Goal: Information Seeking & Learning: Learn about a topic

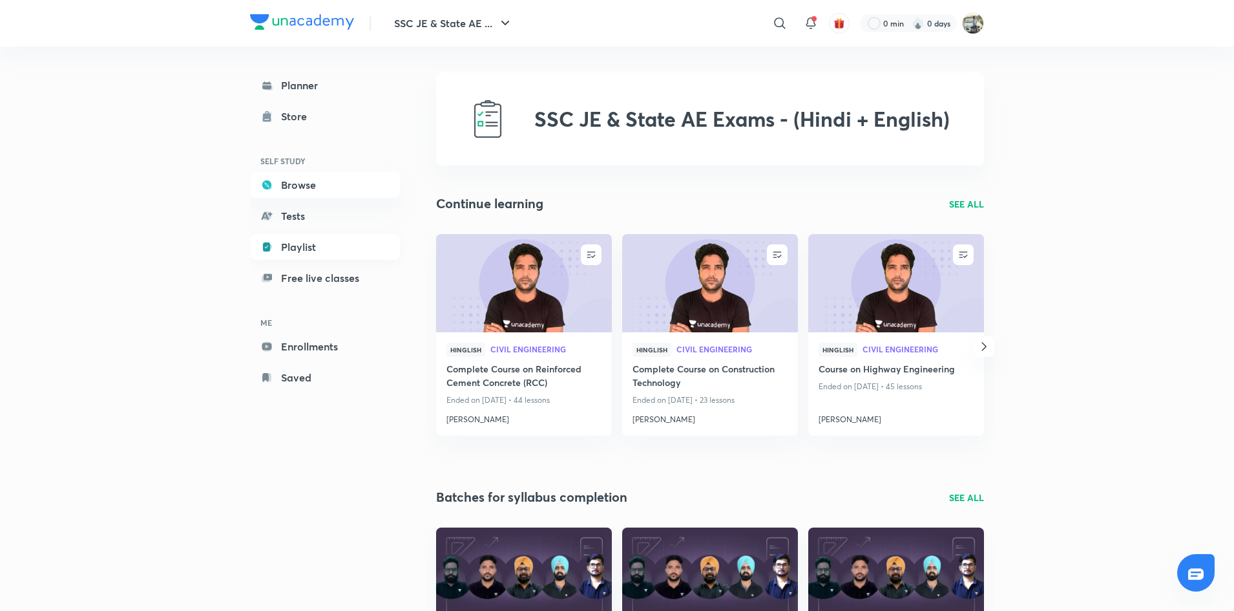
click at [302, 250] on link "Playlist" at bounding box center [325, 247] width 150 height 26
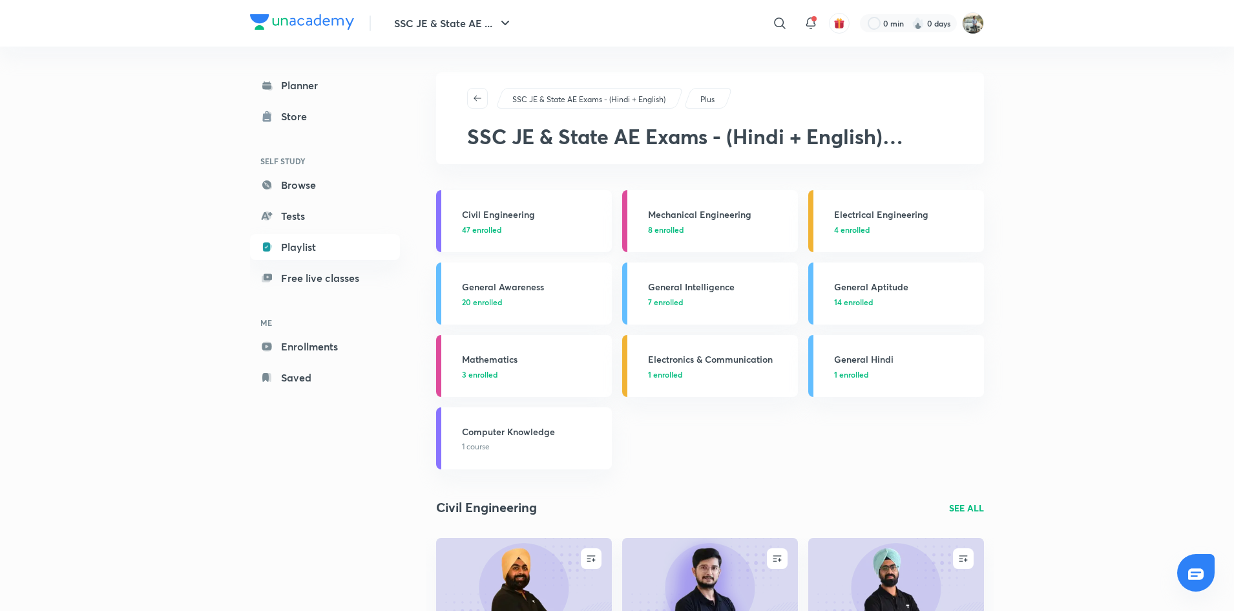
click at [523, 225] on p "47 enrolled" at bounding box center [533, 230] width 142 height 12
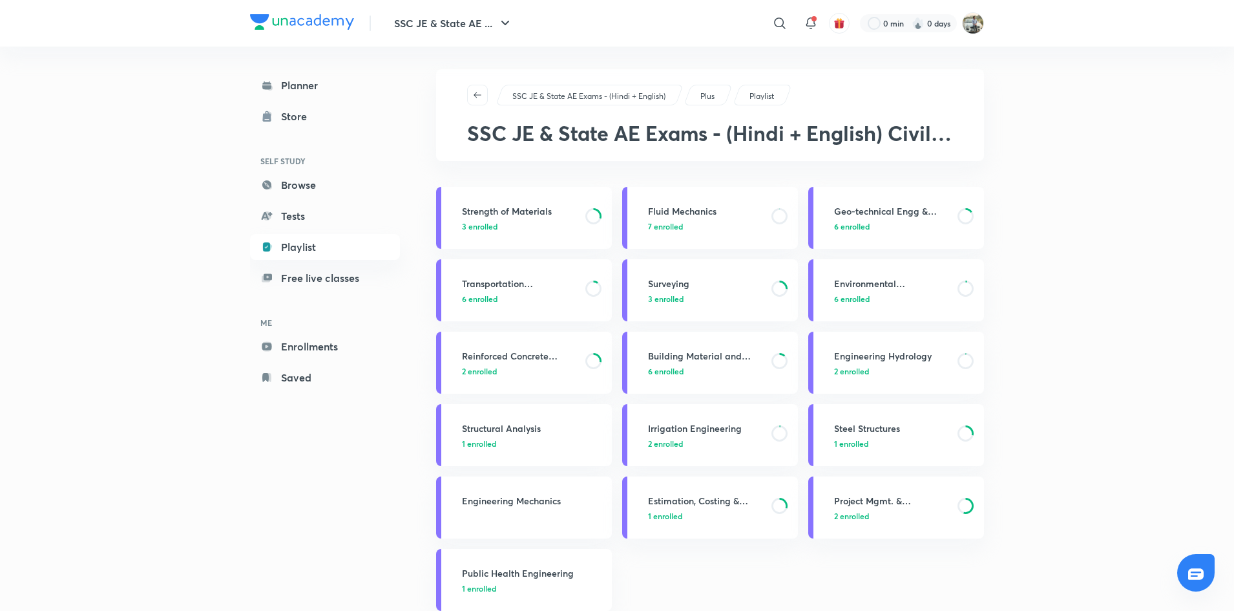
scroll to position [4, 0]
click at [540, 304] on link "Transportation Engineering 6 enrolled" at bounding box center [524, 289] width 176 height 62
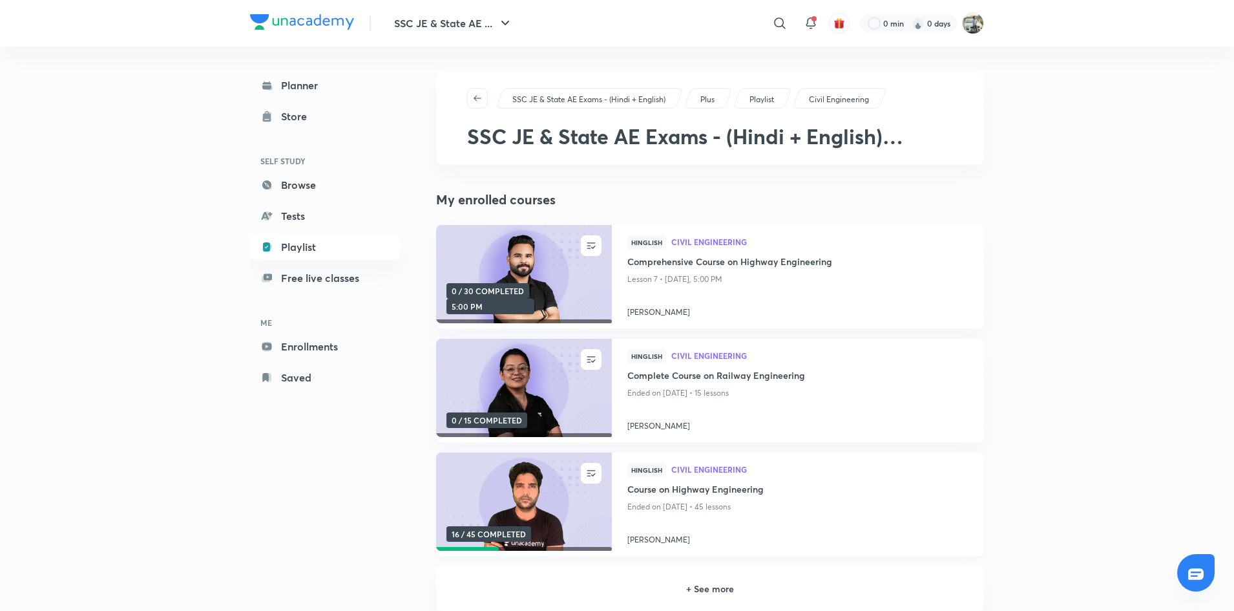
click at [554, 496] on img at bounding box center [523, 502] width 179 height 100
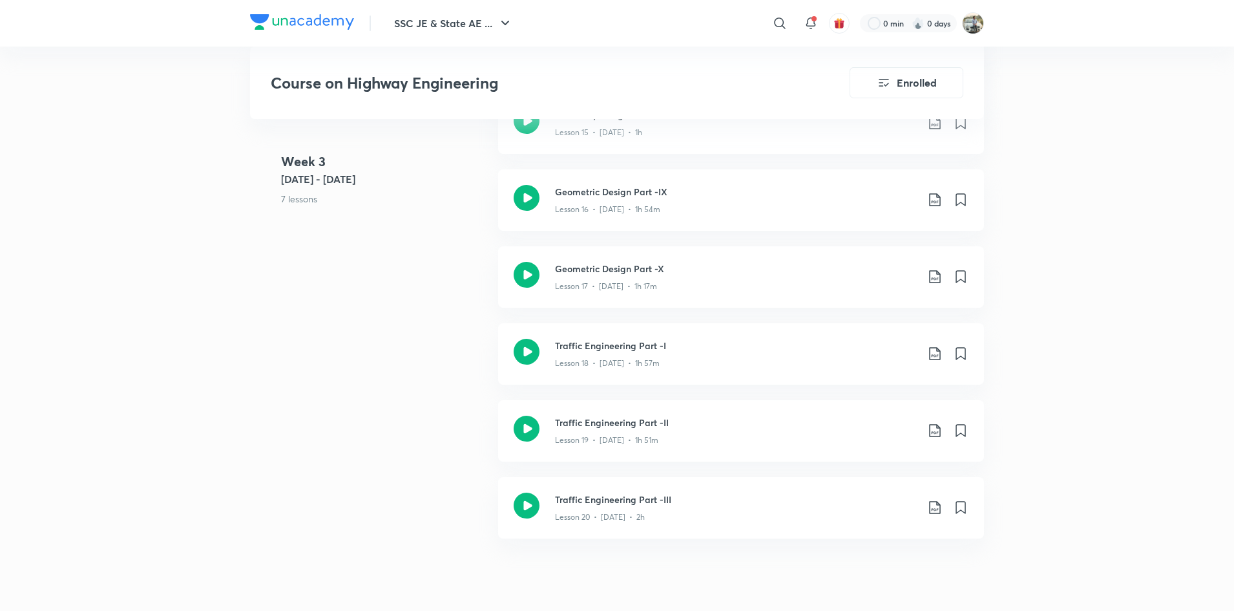
scroll to position [1882, 0]
click at [522, 443] on div at bounding box center [527, 430] width 26 height 30
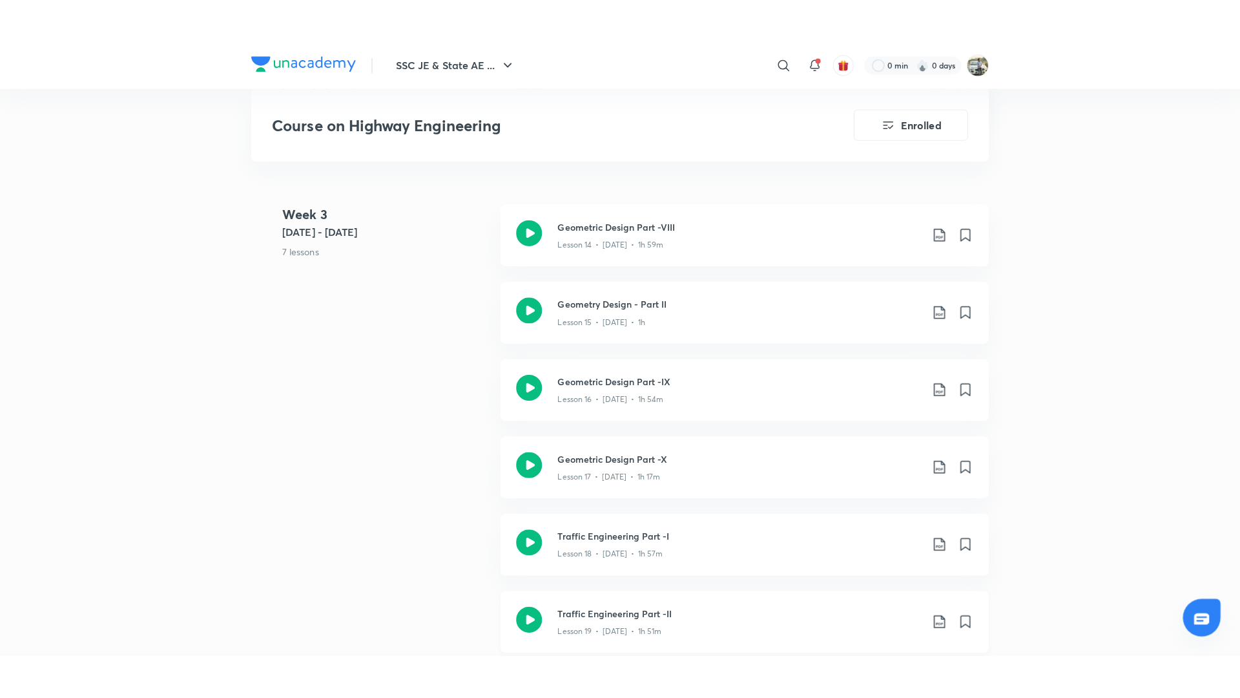
scroll to position [2029, 0]
